Goal: Task Accomplishment & Management: Complete application form

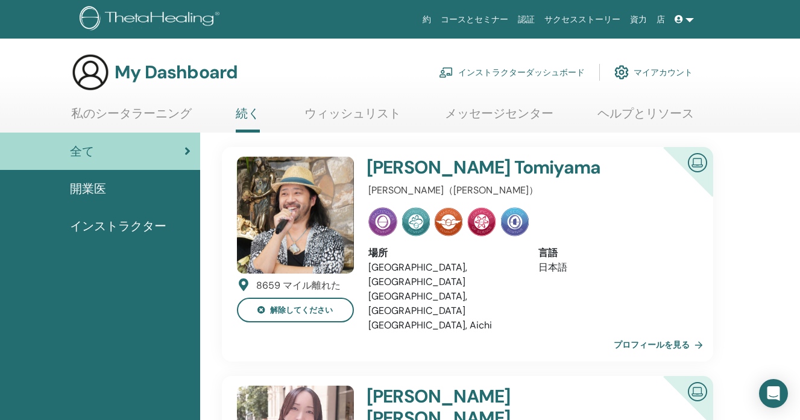
click at [477, 68] on link "インストラクターダッシュボード" at bounding box center [512, 72] width 146 height 27
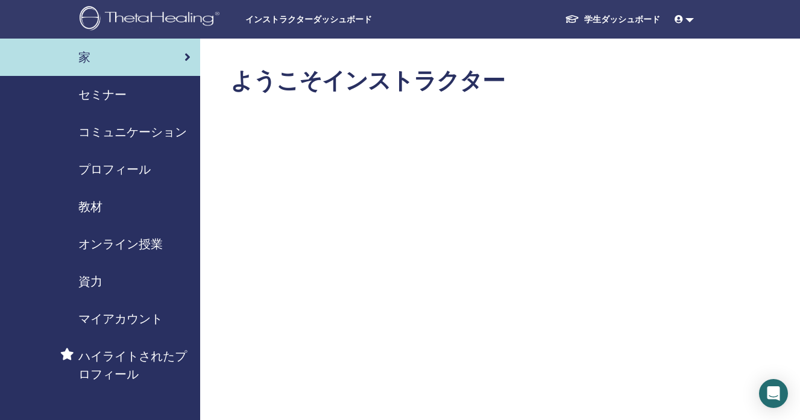
click at [120, 94] on span "セミナー" at bounding box center [102, 95] width 48 height 18
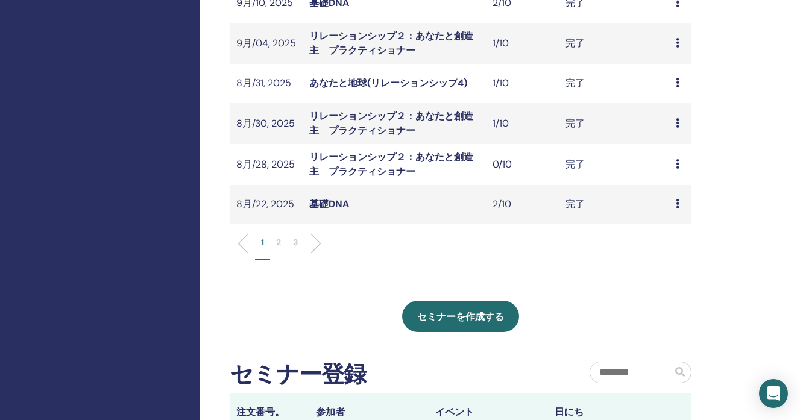
scroll to position [410, 0]
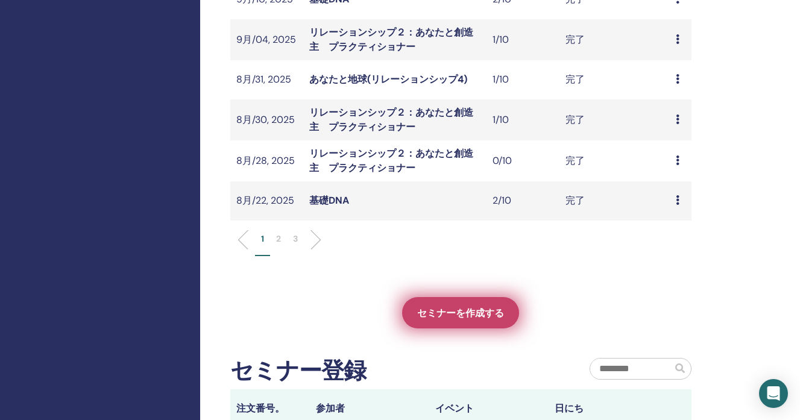
click at [462, 312] on span "セミナーを作成する" at bounding box center [460, 313] width 87 height 13
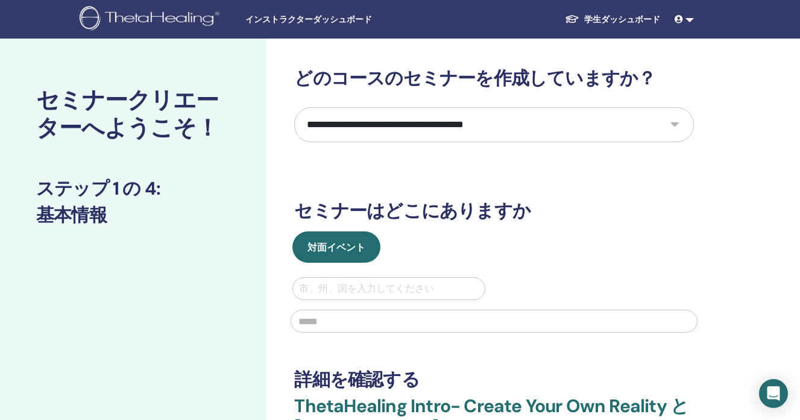
click at [465, 119] on select "**********" at bounding box center [494, 124] width 400 height 35
select select "*"
click at [294, 107] on select "**********" at bounding box center [494, 124] width 400 height 35
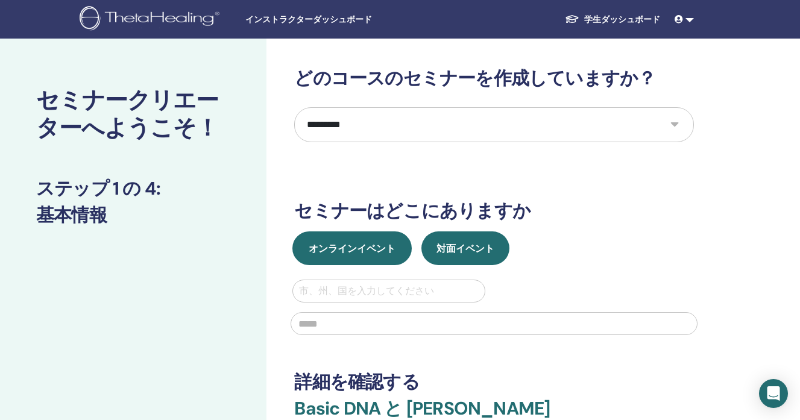
click at [365, 242] on span "オンラインイベント" at bounding box center [352, 248] width 87 height 13
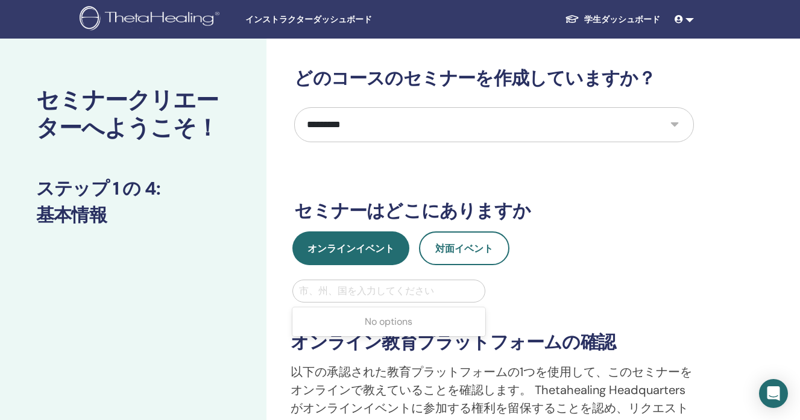
click at [358, 291] on div at bounding box center [388, 291] width 179 height 17
type input "*****"
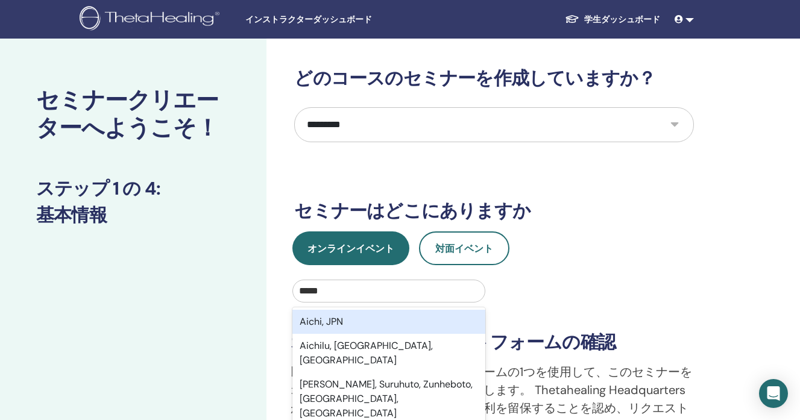
click at [360, 323] on div "Aichi, JPN" at bounding box center [388, 322] width 192 height 24
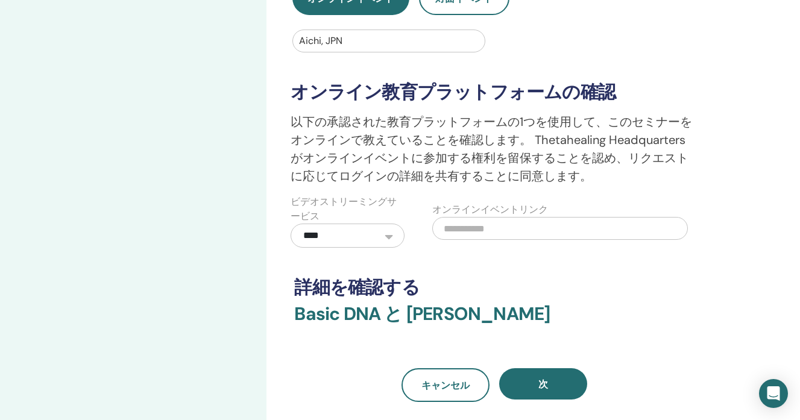
scroll to position [251, 0]
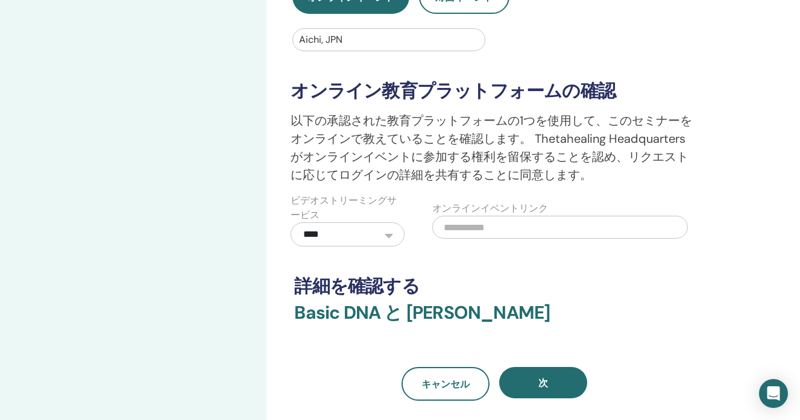
click at [466, 224] on input "text" at bounding box center [560, 227] width 256 height 23
paste input "**********"
drag, startPoint x: 681, startPoint y: 228, endPoint x: 464, endPoint y: 231, distance: 217.0
click at [464, 231] on input "**********" at bounding box center [560, 227] width 256 height 23
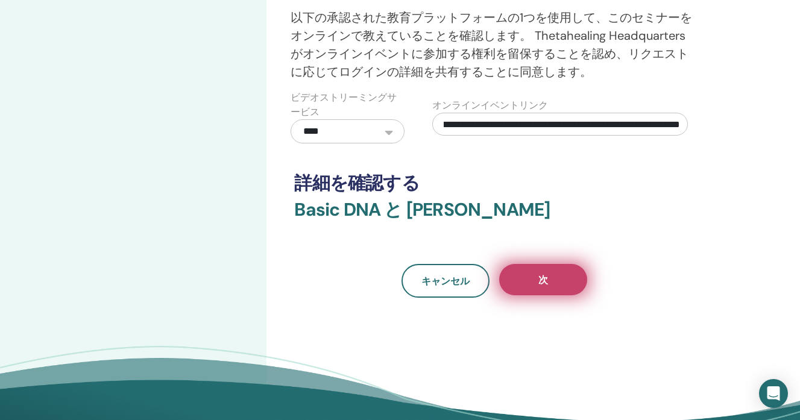
scroll to position [0, 0]
click at [517, 287] on button "次" at bounding box center [543, 279] width 88 height 31
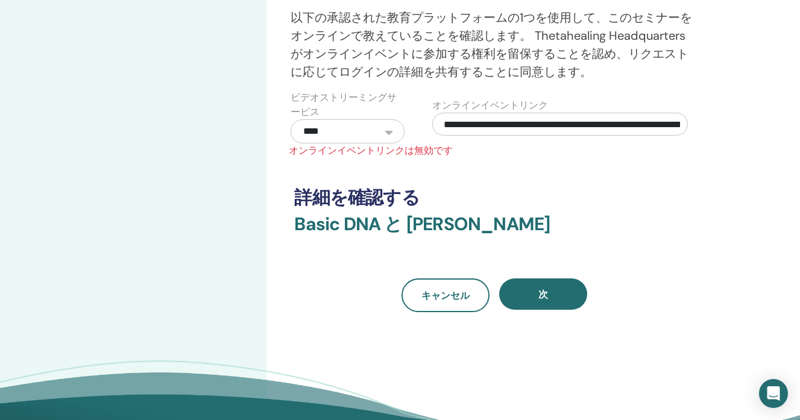
drag, startPoint x: 530, startPoint y: 123, endPoint x: 351, endPoint y: 110, distance: 180.1
click at [351, 110] on div "**********" at bounding box center [493, 116] width 425 height 53
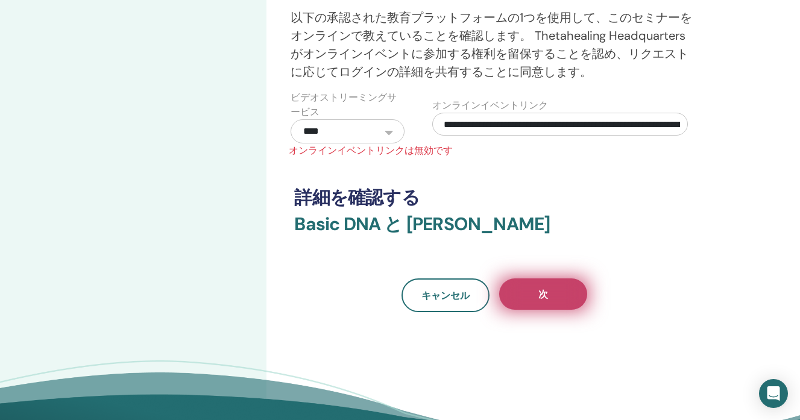
type input "**********"
click at [525, 301] on button "次" at bounding box center [543, 293] width 88 height 31
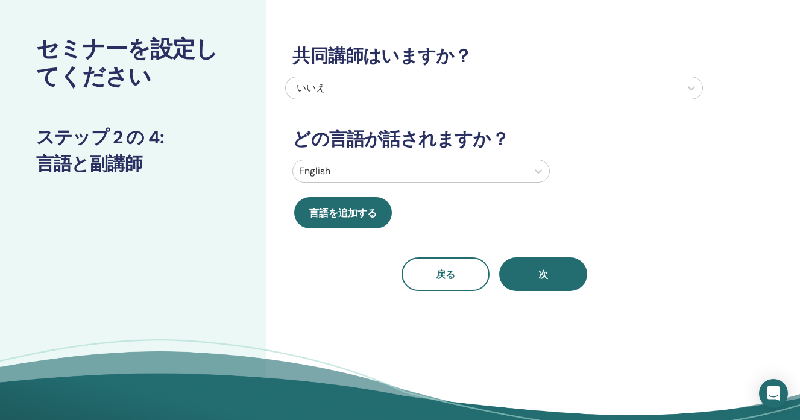
scroll to position [30, 0]
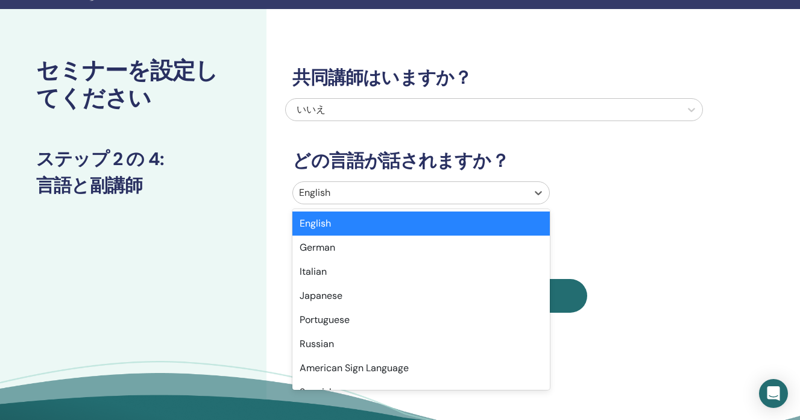
click at [417, 193] on div at bounding box center [410, 192] width 222 height 17
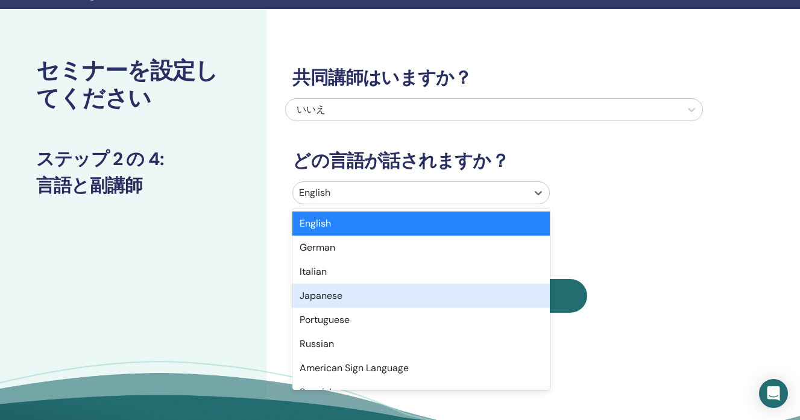
click at [374, 295] on div "Japanese" at bounding box center [420, 296] width 257 height 24
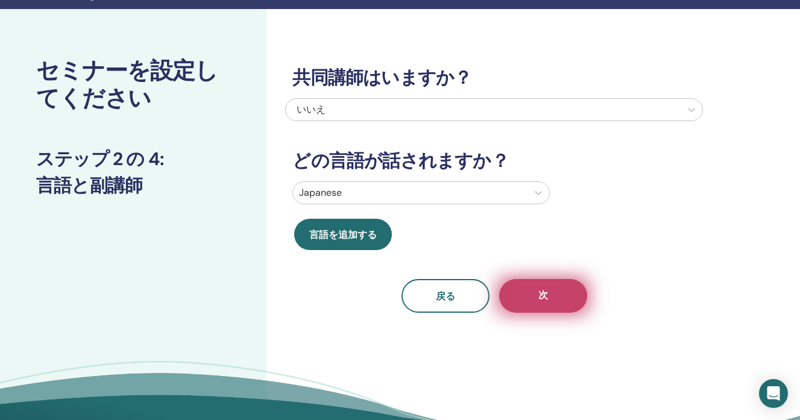
click at [558, 292] on button "次" at bounding box center [543, 296] width 88 height 34
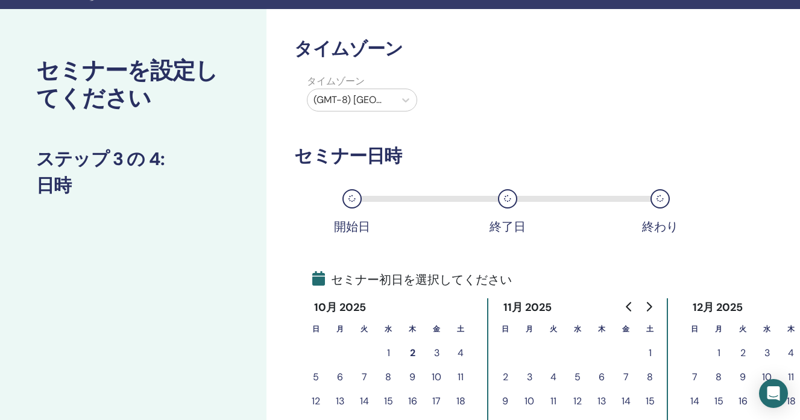
click at [371, 94] on div at bounding box center [350, 100] width 75 height 17
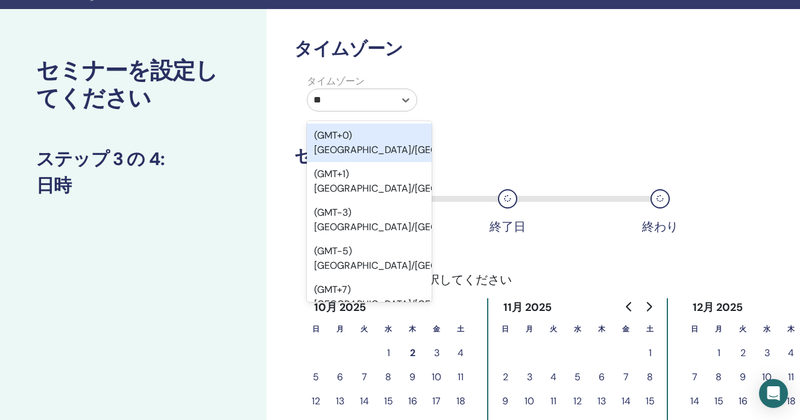
type input "***"
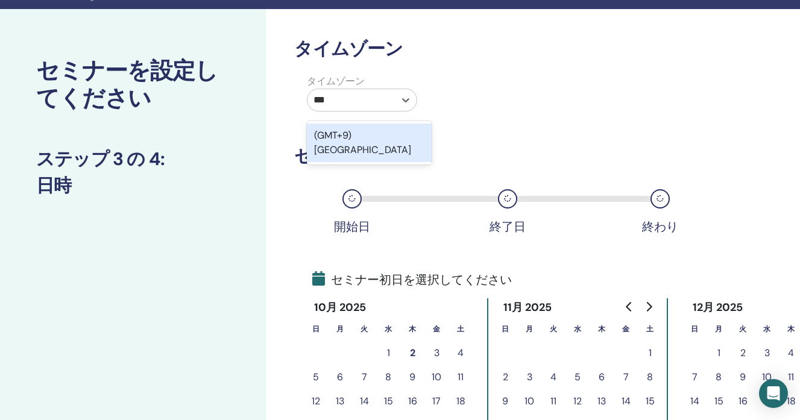
click at [351, 140] on div "(GMT+9) Japan" at bounding box center [369, 143] width 125 height 39
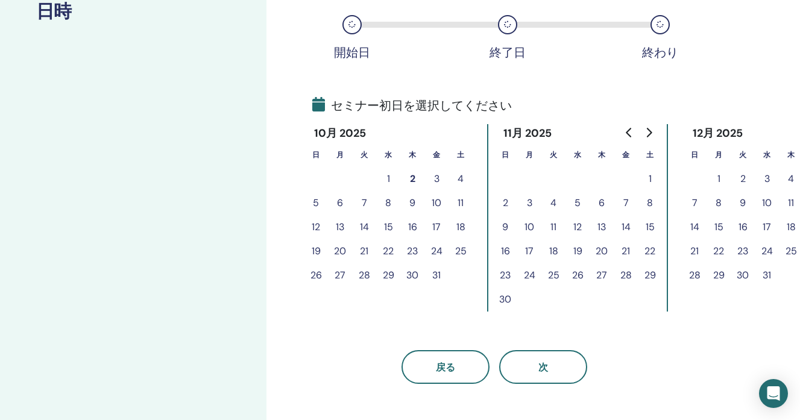
scroll to position [210, 0]
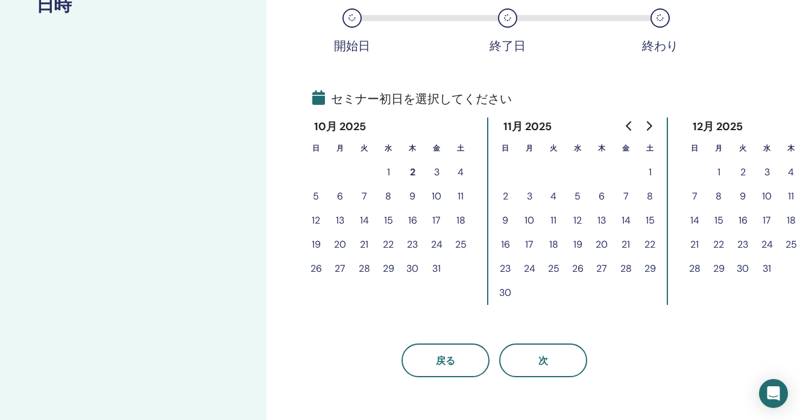
click at [629, 124] on icon "Go to previous month" at bounding box center [628, 126] width 5 height 10
click at [364, 269] on button "30" at bounding box center [364, 269] width 24 height 24
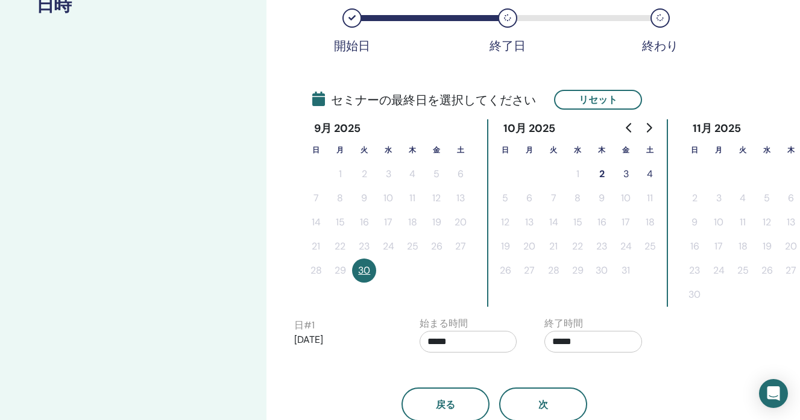
click at [602, 172] on button "2" at bounding box center [601, 174] width 24 height 24
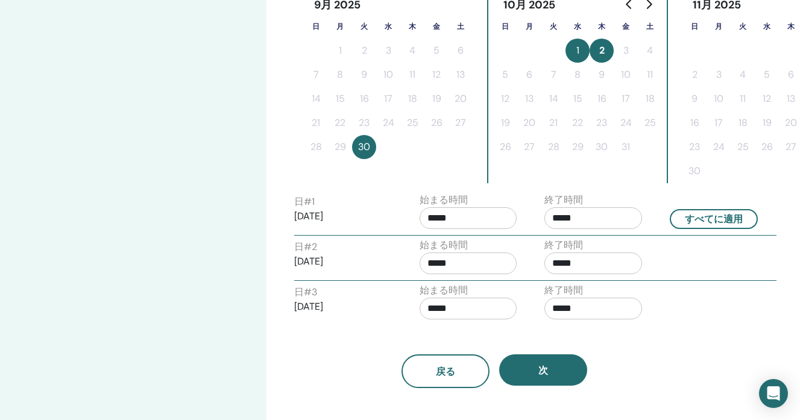
scroll to position [341, 0]
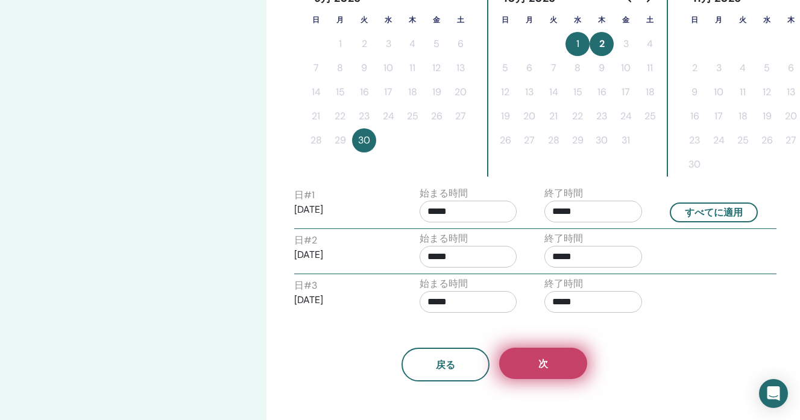
click at [535, 362] on button "次" at bounding box center [543, 363] width 88 height 31
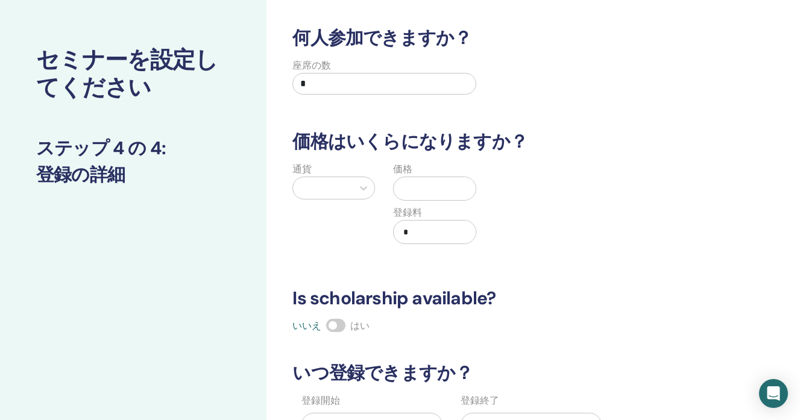
scroll to position [0, 0]
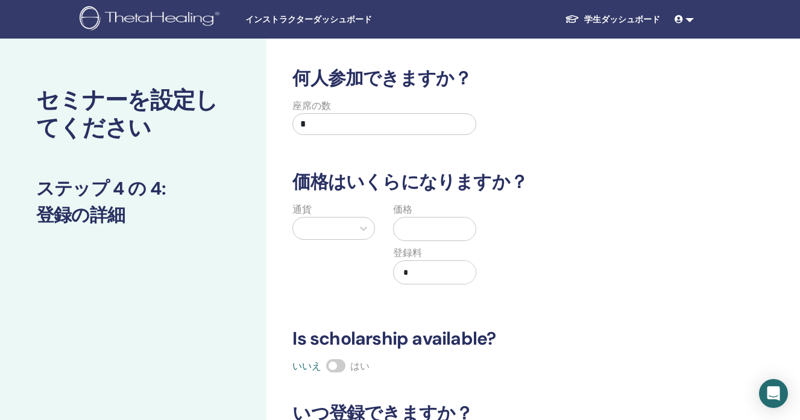
click at [372, 125] on input "*" at bounding box center [383, 124] width 183 height 22
type input "**"
click at [351, 227] on div at bounding box center [323, 229] width 60 height 22
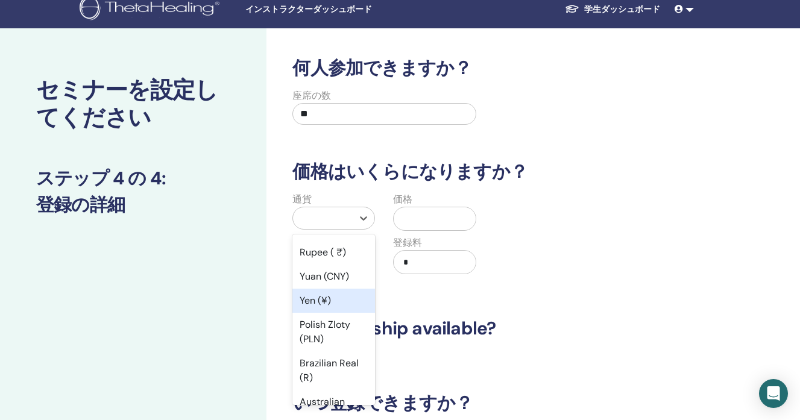
scroll to position [134, 0]
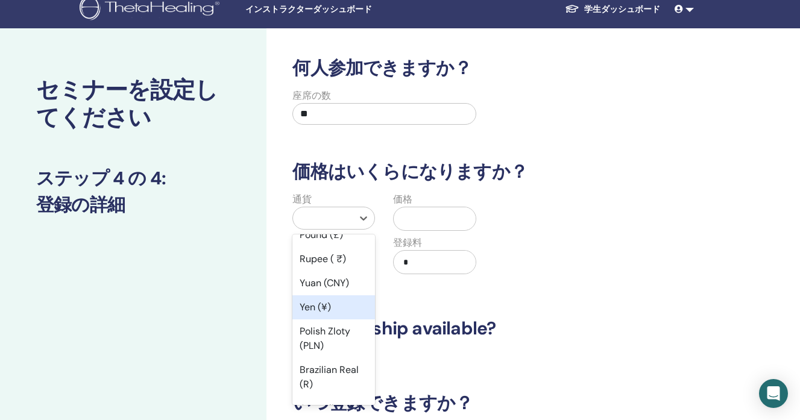
type input "*"
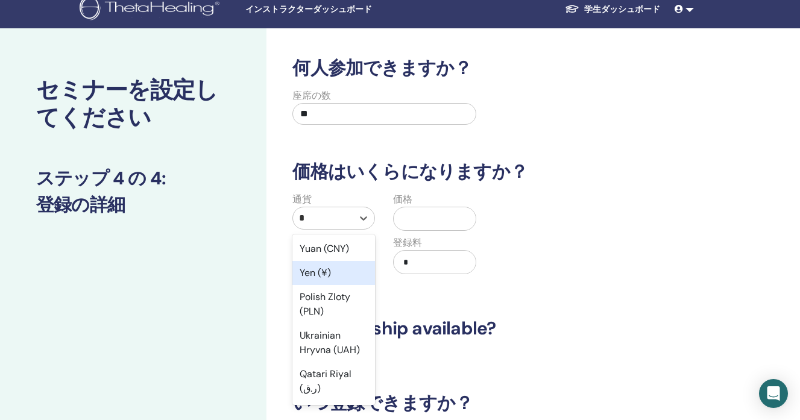
click at [323, 275] on div "Yen (¥)" at bounding box center [333, 273] width 83 height 24
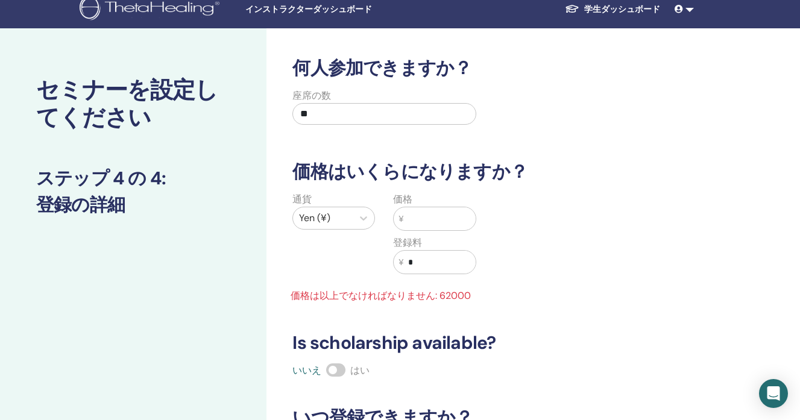
click at [429, 215] on input "text" at bounding box center [439, 218] width 72 height 23
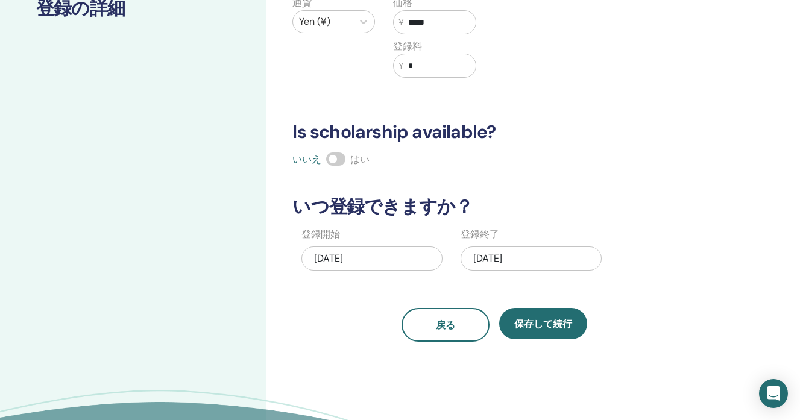
scroll to position [214, 0]
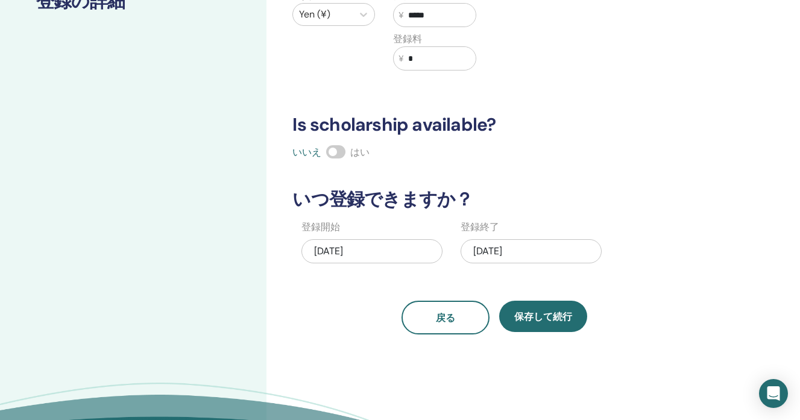
type input "*****"
click at [498, 254] on div "10/02/2025" at bounding box center [530, 251] width 141 height 24
click at [445, 315] on span "戻る" at bounding box center [445, 318] width 19 height 13
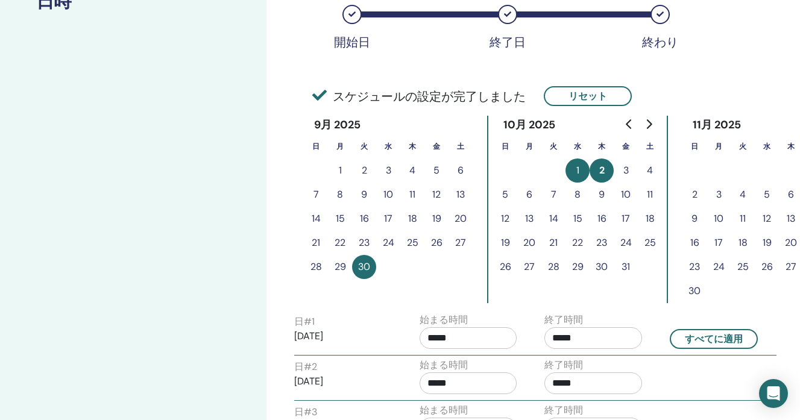
click at [627, 169] on button "3" at bounding box center [626, 171] width 24 height 24
click at [601, 100] on button "リセット" at bounding box center [588, 96] width 88 height 20
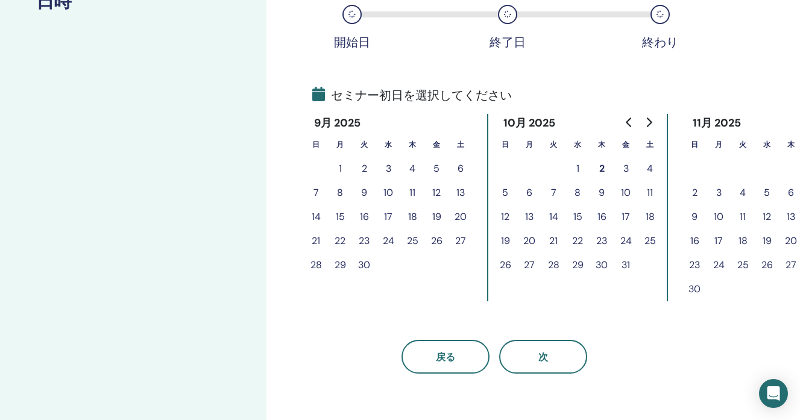
click at [366, 266] on button "30" at bounding box center [364, 265] width 24 height 24
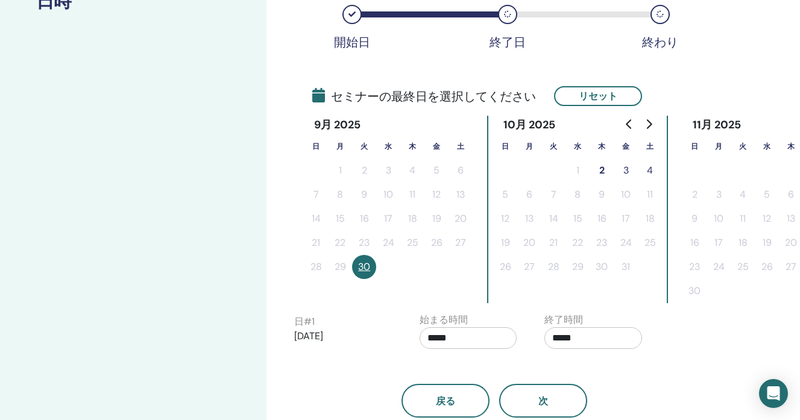
click at [628, 171] on button "3" at bounding box center [626, 171] width 24 height 24
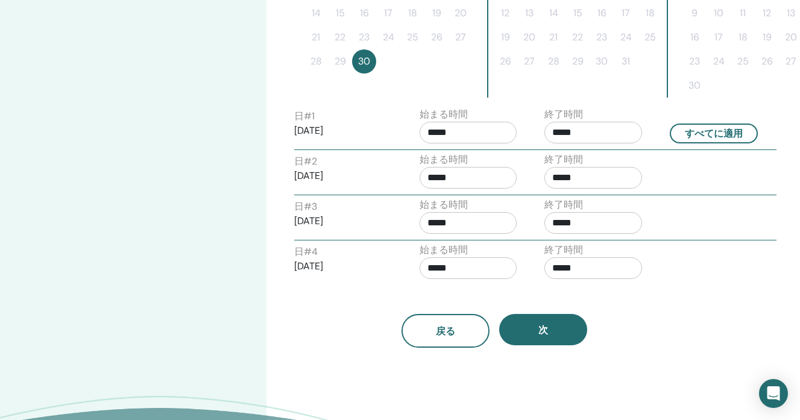
scroll to position [421, 0]
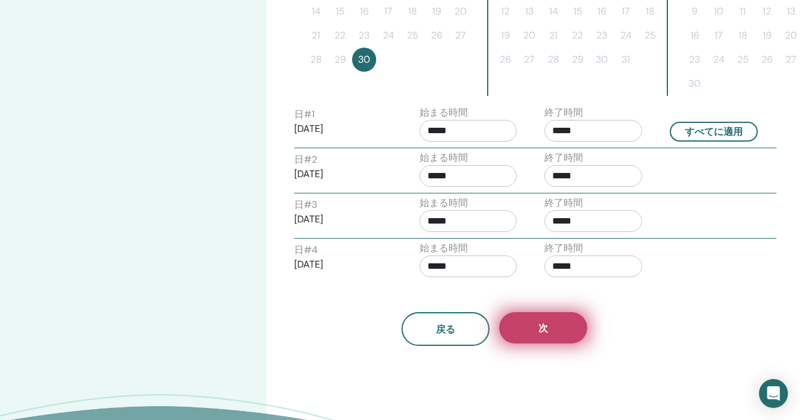
click at [546, 330] on span "次" at bounding box center [543, 328] width 10 height 13
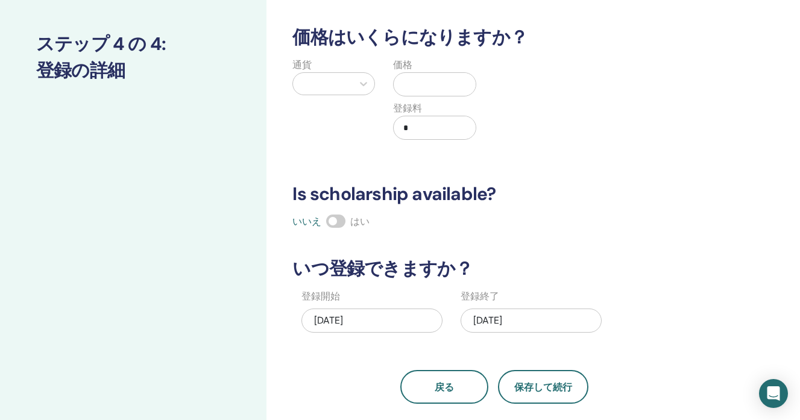
scroll to position [24, 0]
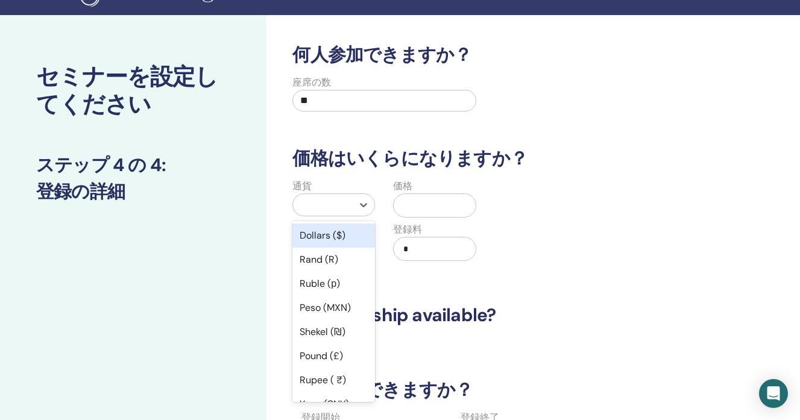
click at [338, 201] on div at bounding box center [323, 204] width 48 height 17
type input "*"
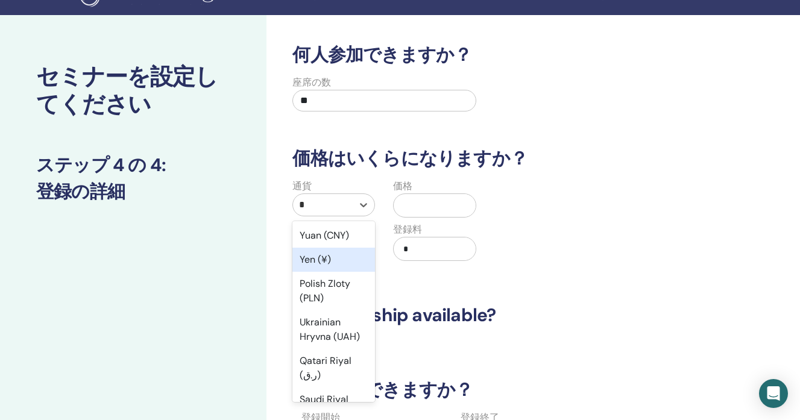
click at [328, 263] on div "Yen (¥)" at bounding box center [333, 260] width 83 height 24
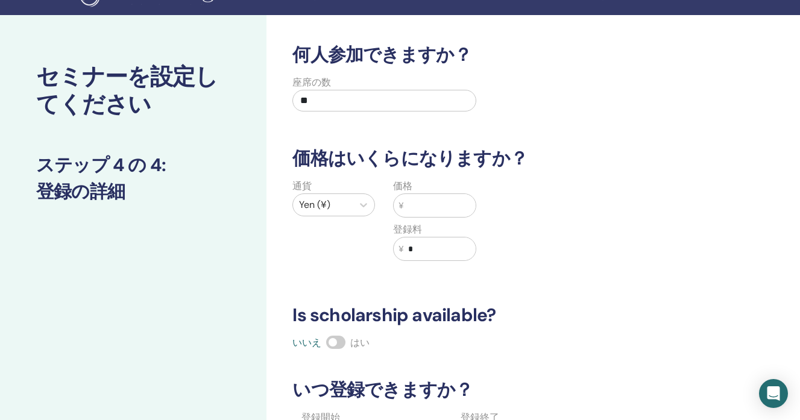
click at [417, 207] on input "text" at bounding box center [439, 205] width 72 height 23
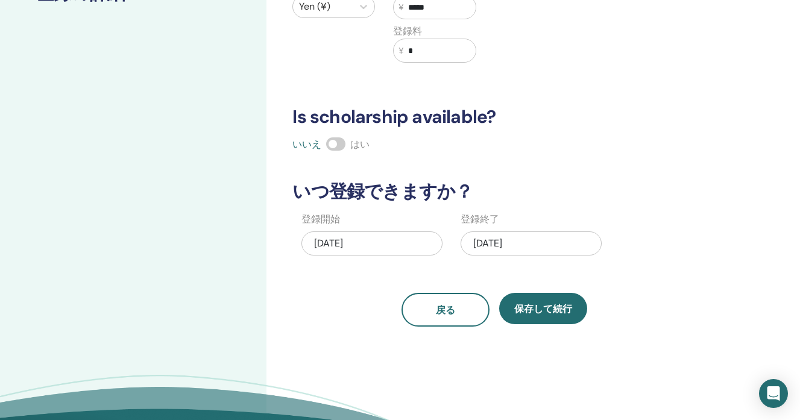
scroll to position [227, 0]
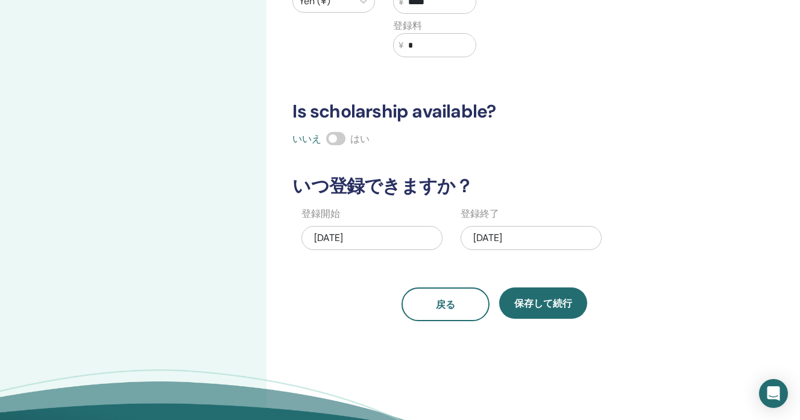
type input "*****"
click at [540, 235] on div "10/03/2025" at bounding box center [530, 238] width 141 height 24
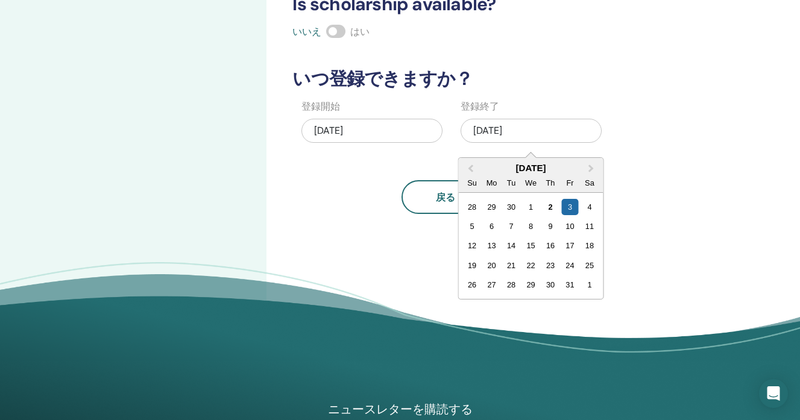
scroll to position [338, 0]
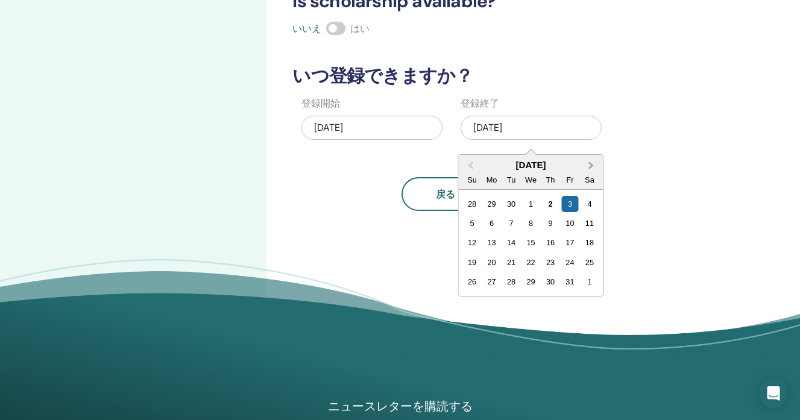
click at [592, 166] on button "Next Month" at bounding box center [591, 165] width 19 height 19
click at [472, 300] on div "30" at bounding box center [471, 302] width 16 height 16
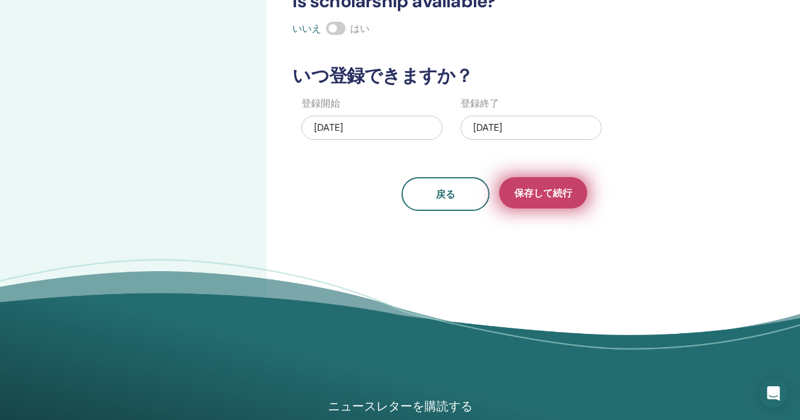
click at [536, 197] on span "保存して続行" at bounding box center [543, 193] width 58 height 13
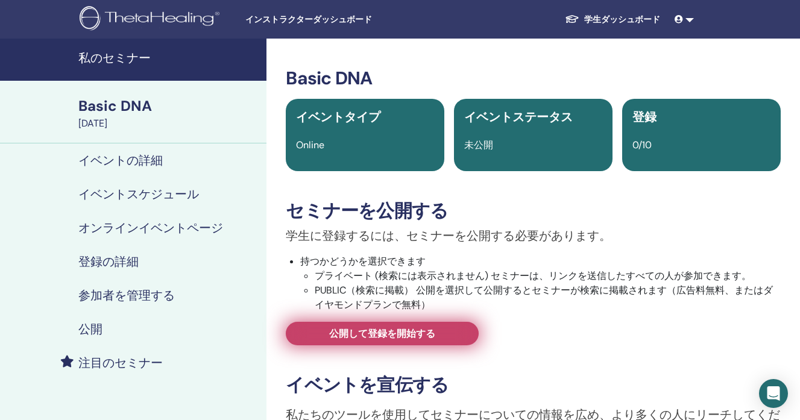
click at [435, 335] on span "公開して登録を開始する" at bounding box center [382, 333] width 106 height 13
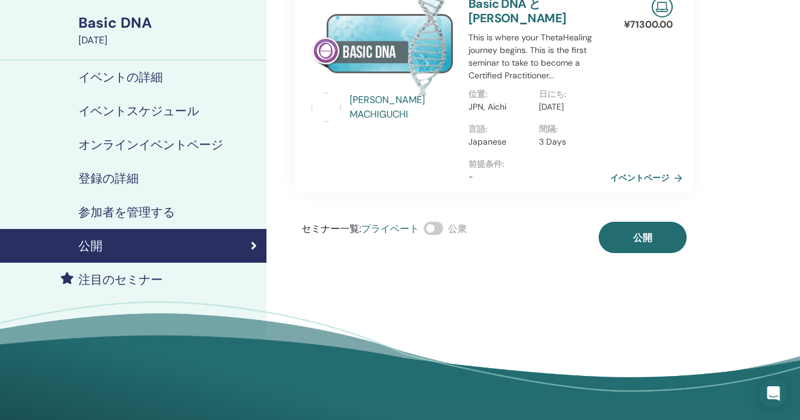
scroll to position [90, 0]
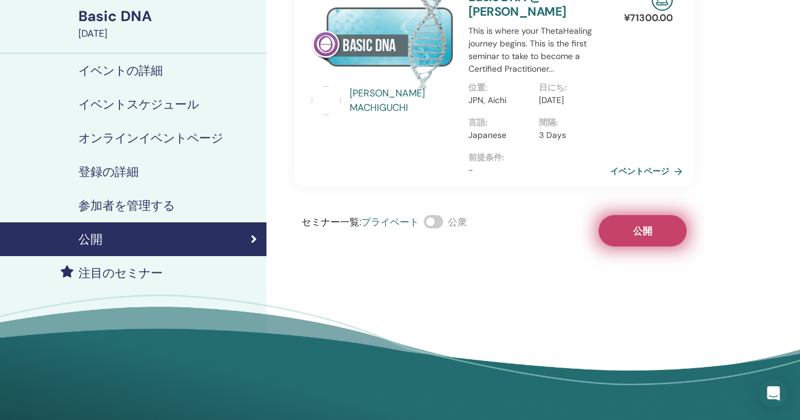
click at [644, 237] on span "公開" at bounding box center [642, 231] width 19 height 13
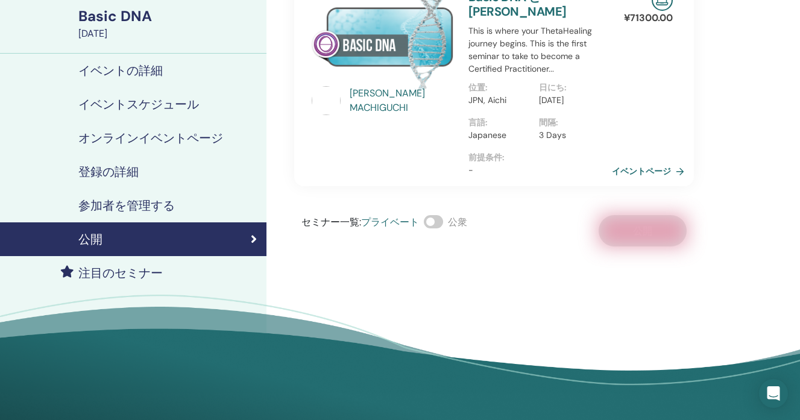
click at [665, 178] on link "イベントページ" at bounding box center [650, 171] width 77 height 18
